Goal: Transaction & Acquisition: Purchase product/service

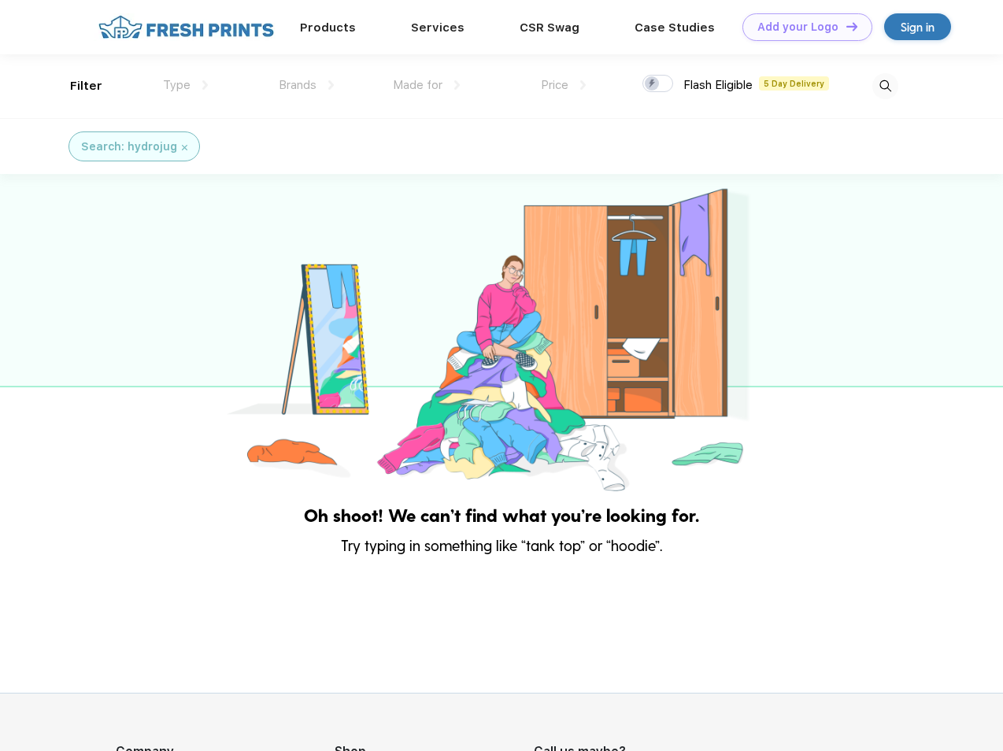
scroll to position [1, 0]
click at [801, 27] on link "Add your Logo Design Tool" at bounding box center [807, 27] width 130 height 28
click at [0, 0] on div "Design Tool" at bounding box center [0, 0] width 0 height 0
click at [844, 26] on link "Add your Logo Design Tool" at bounding box center [807, 27] width 130 height 28
click at [76, 86] on div "Filter" at bounding box center [86, 86] width 32 height 18
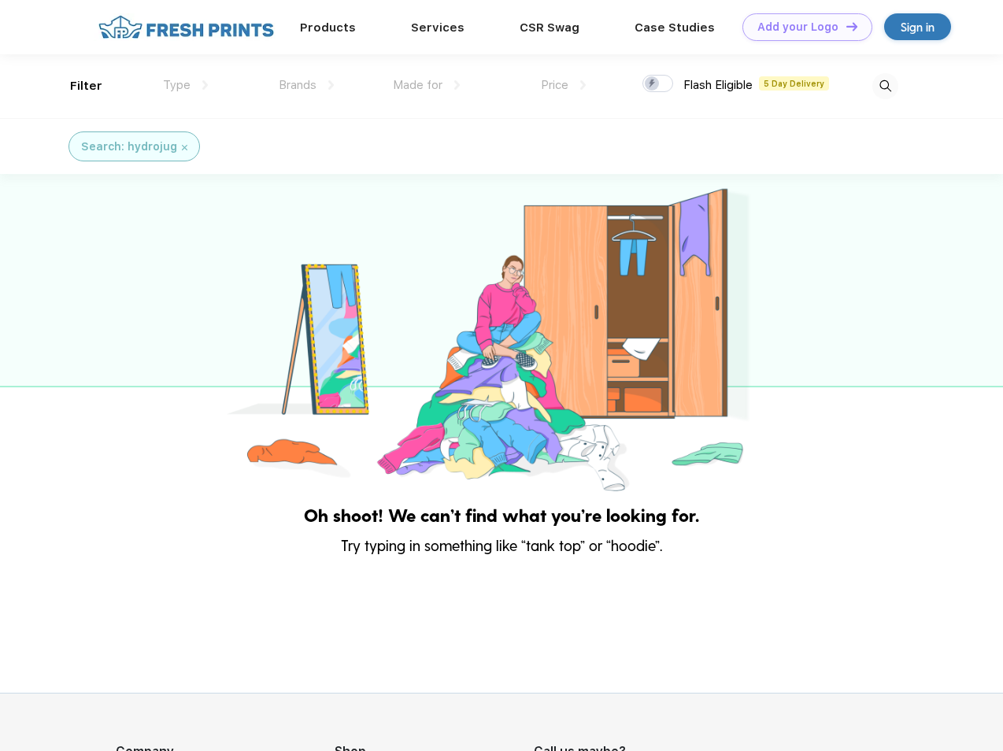
click at [186, 85] on span "Type" at bounding box center [177, 85] width 28 height 14
click at [306, 85] on span "Brands" at bounding box center [298, 85] width 38 height 14
click at [427, 85] on span "Made for" at bounding box center [418, 85] width 50 height 14
click at [563, 85] on span "Price" at bounding box center [555, 85] width 28 height 14
click at [658, 84] on div at bounding box center [657, 83] width 31 height 17
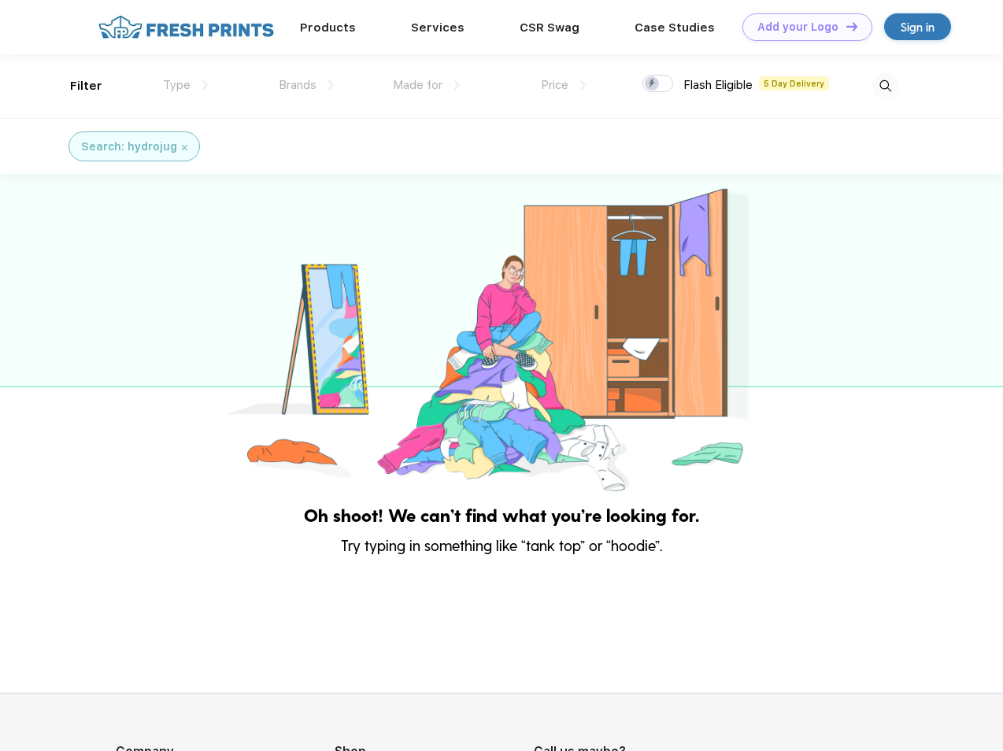
click at [652, 84] on input "checkbox" at bounding box center [647, 79] width 10 height 10
click at [885, 86] on img at bounding box center [885, 86] width 26 height 26
